Goal: Use online tool/utility

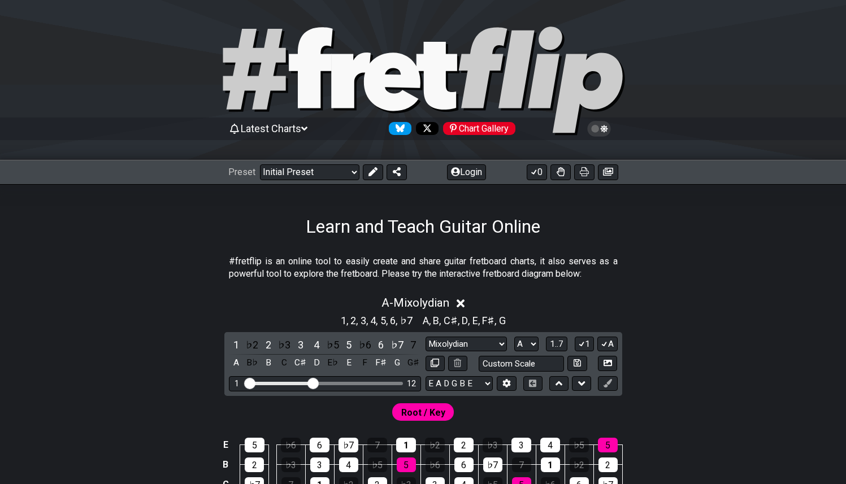
select select "Mixolydian"
select select "A"
drag, startPoint x: 642, startPoint y: 89, endPoint x: 687, endPoint y: 76, distance: 46.6
click at [687, 76] on div at bounding box center [423, 82] width 846 height 115
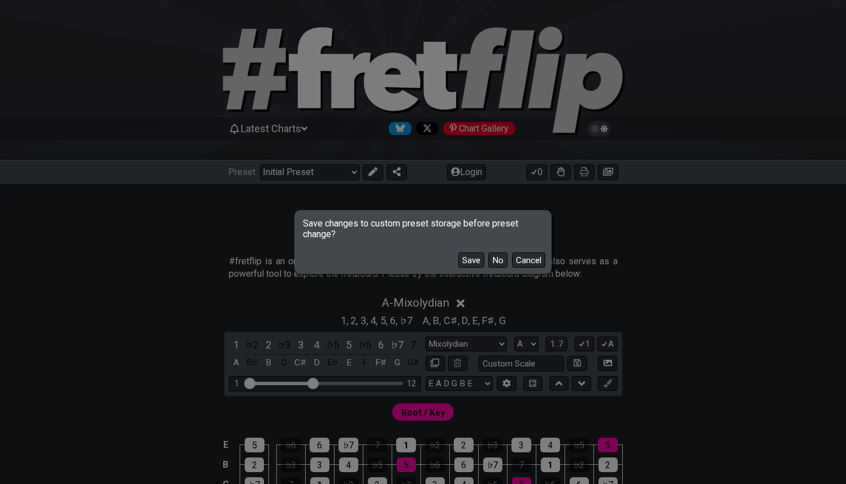
click at [723, 264] on div "Save changes to custom preset storage before preset change? Save No Cancel" at bounding box center [423, 242] width 846 height 484
click at [499, 260] on button "No" at bounding box center [497, 259] width 19 height 15
select select "Minor Pentatonic"
select select "C"
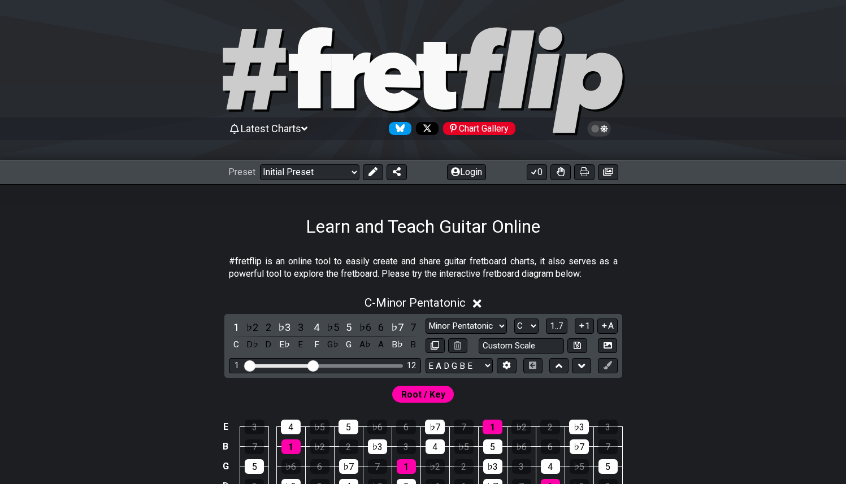
click at [533, 79] on icon at bounding box center [545, 67] width 34 height 81
click at [594, 128] on icon at bounding box center [599, 129] width 10 height 10
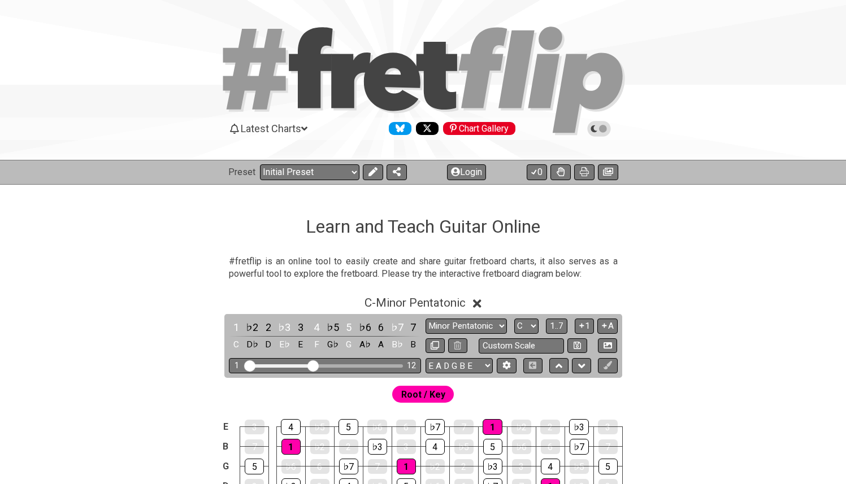
click at [597, 128] on icon at bounding box center [599, 129] width 10 height 10
